Goal: Task Accomplishment & Management: Use online tool/utility

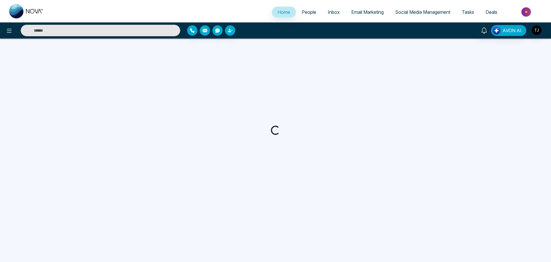
select select "*"
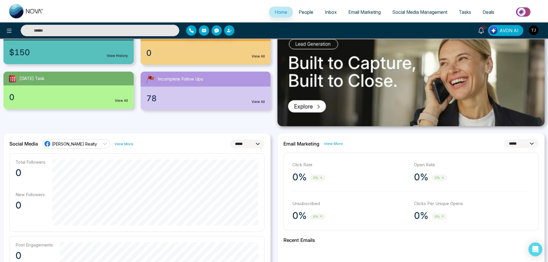
scroll to position [86, 0]
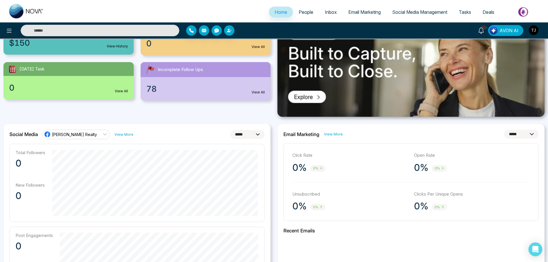
click at [337, 135] on link "View More" at bounding box center [333, 133] width 19 height 5
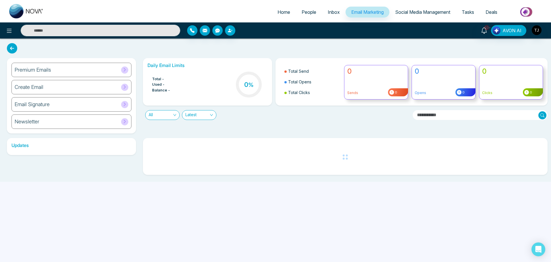
click at [117, 72] on div "Premium Emails" at bounding box center [71, 70] width 120 height 14
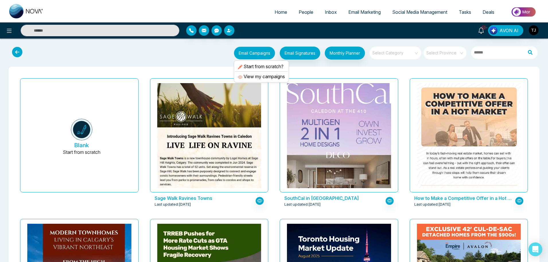
click at [248, 55] on button "Email Campaigns" at bounding box center [254, 53] width 41 height 13
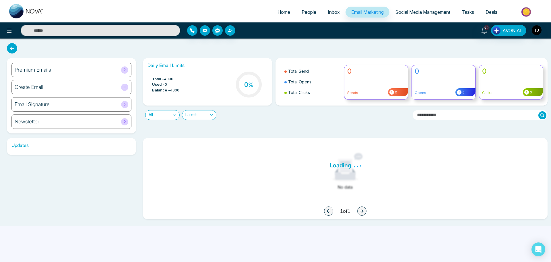
click at [358, 213] on div "1 1 of 1" at bounding box center [346, 211] width 396 height 14
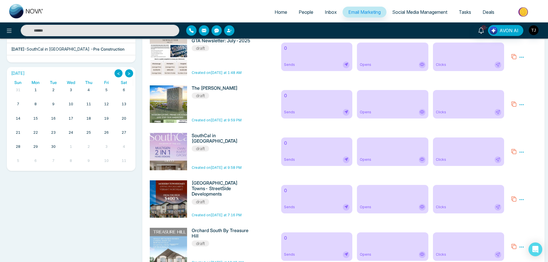
scroll to position [156, 0]
click at [340, 25] on div "10+ AVON AI" at bounding box center [274, 30] width 548 height 11
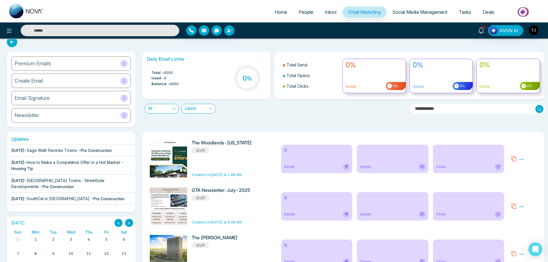
scroll to position [0, 0]
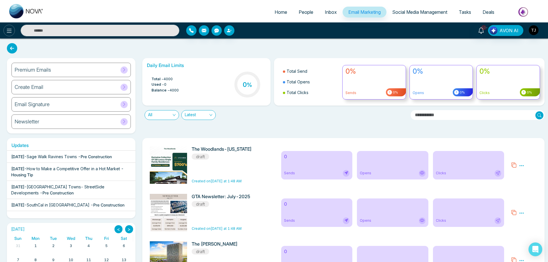
click at [12, 30] on icon at bounding box center [9, 30] width 7 height 7
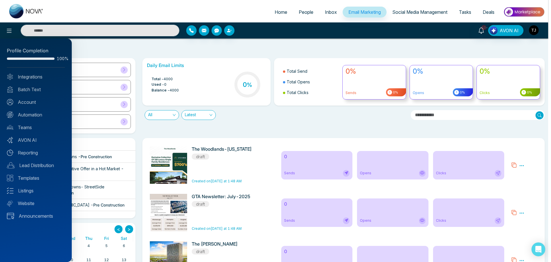
click at [260, 29] on div at bounding box center [275, 131] width 551 height 262
